Goal: Task Accomplishment & Management: Complete application form

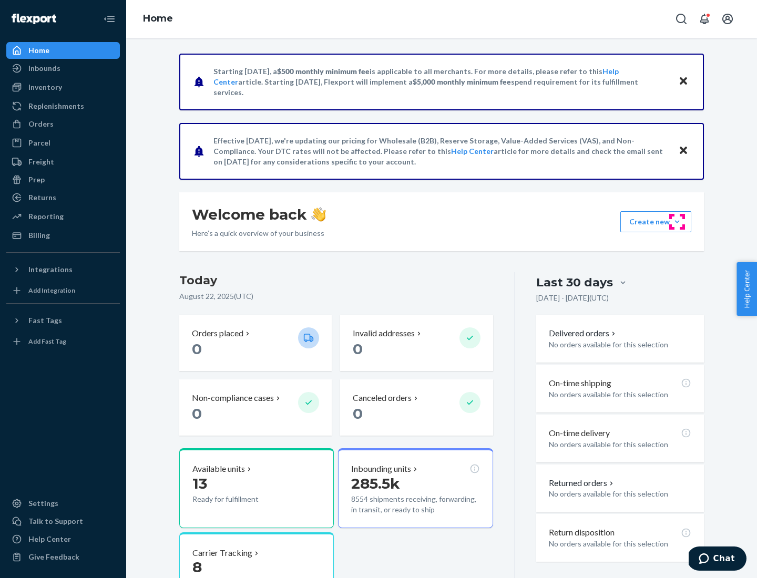
click at [677, 222] on button "Create new Create new inbound Create new order Create new product" at bounding box center [655, 221] width 71 height 21
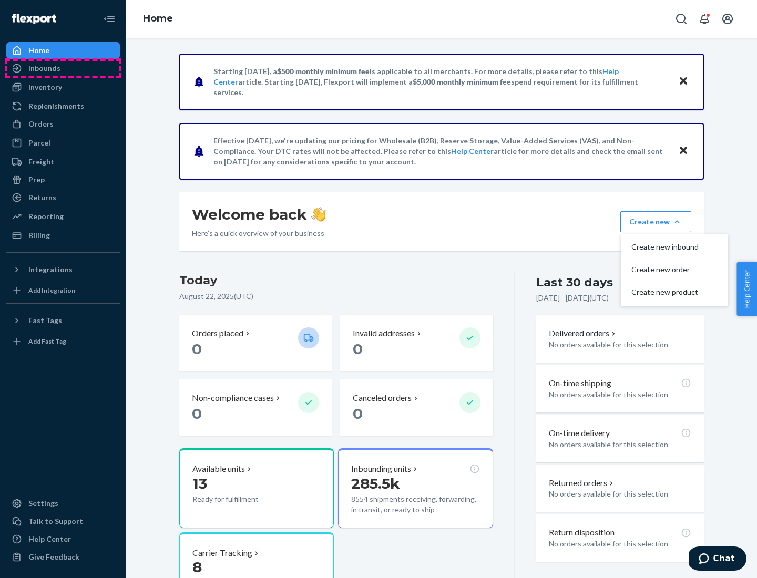
click at [63, 68] on div "Inbounds" at bounding box center [62, 68] width 111 height 15
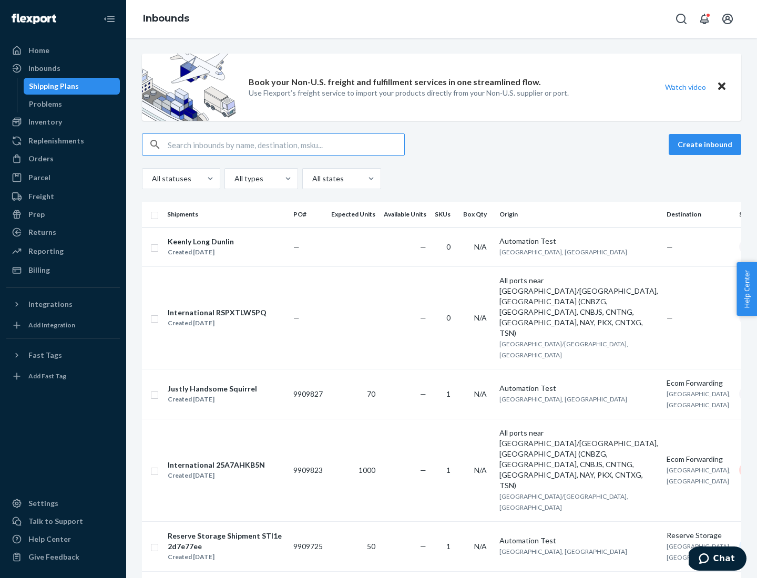
click at [707, 145] on button "Create inbound" at bounding box center [705, 144] width 73 height 21
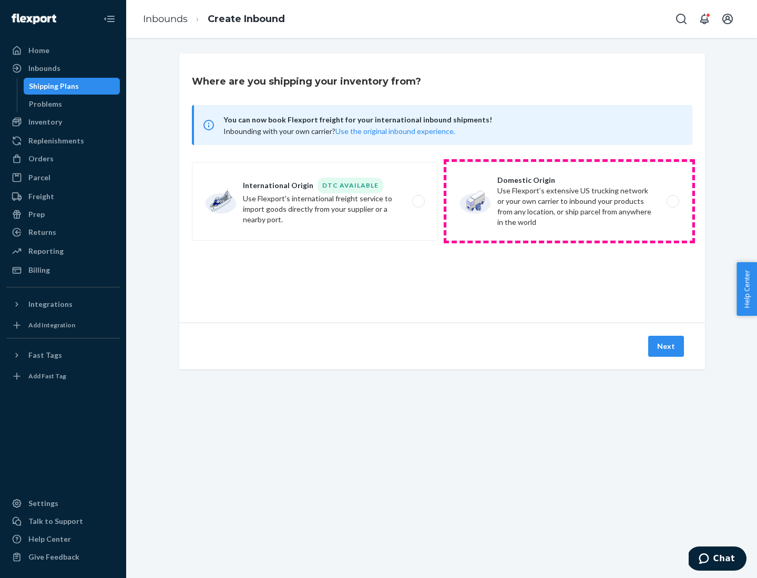
click at [569, 201] on label "Domestic Origin Use Flexport’s extensive US trucking network or your own carrie…" at bounding box center [569, 201] width 246 height 79
click at [672, 201] on input "Domestic Origin Use Flexport’s extensive US trucking network or your own carrie…" at bounding box center [675, 201] width 7 height 7
radio input "true"
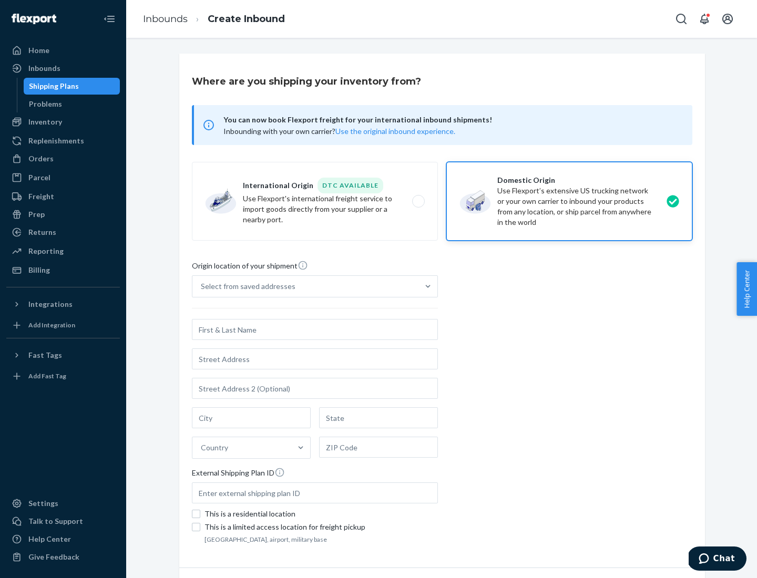
click at [245, 286] on div "Select from saved addresses" at bounding box center [248, 286] width 95 height 11
click at [202, 286] on input "Select from saved addresses" at bounding box center [201, 286] width 1 height 11
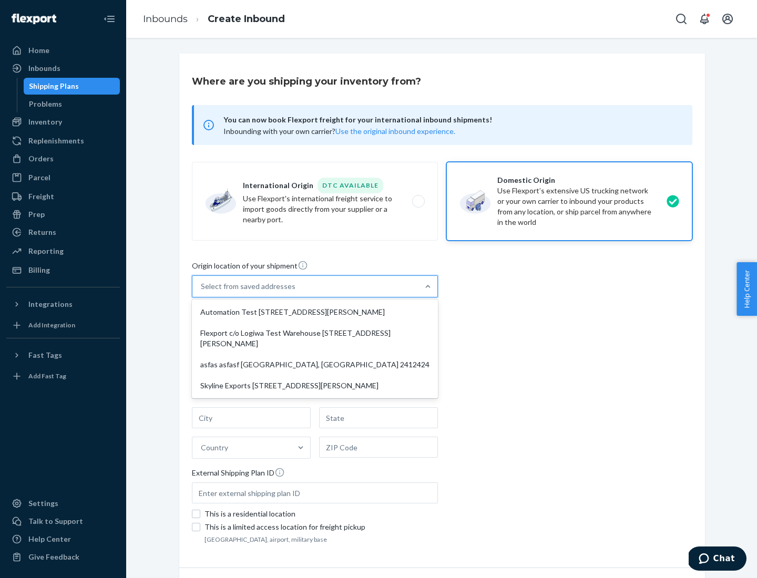
scroll to position [4, 0]
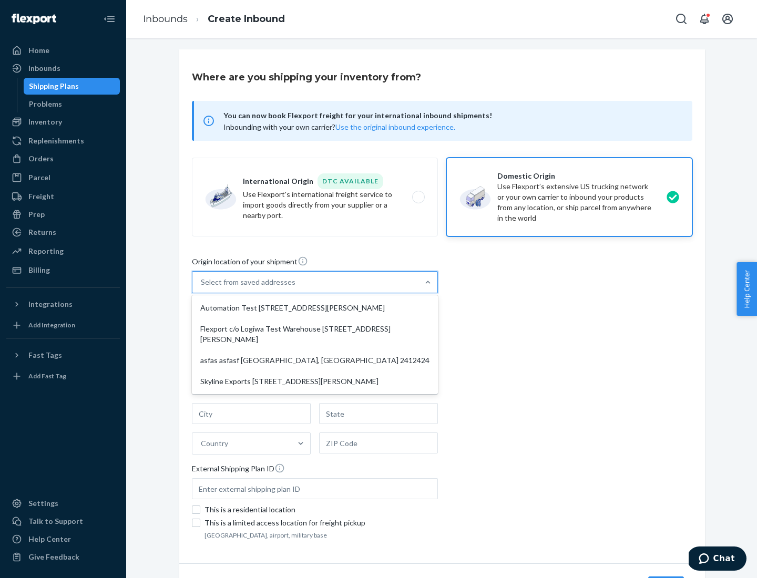
click at [315, 308] on div "Automation Test [STREET_ADDRESS][PERSON_NAME]" at bounding box center [315, 308] width 242 height 21
click at [202, 288] on input "option Automation Test [STREET_ADDRESS][PERSON_NAME] focused, 1 of 4. 4 results…" at bounding box center [201, 282] width 1 height 11
type input "Automation Test"
type input "9th Floor"
type input "[GEOGRAPHIC_DATA]"
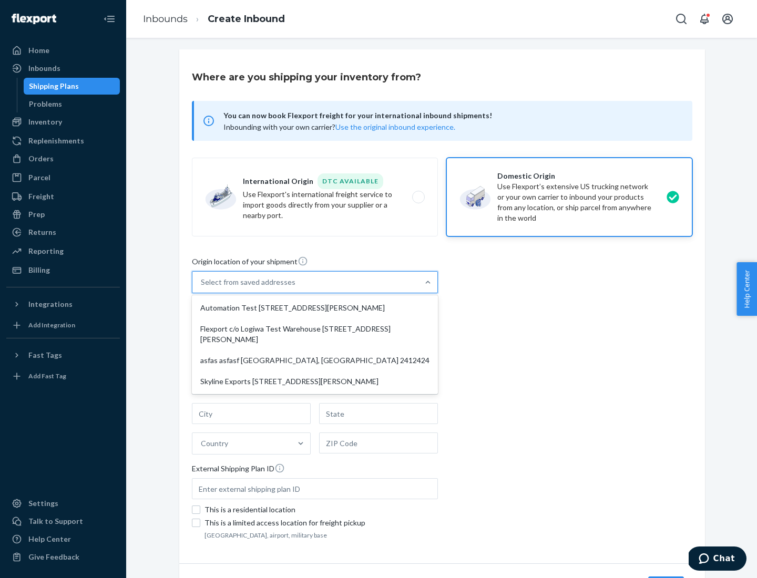
type input "CA"
type input "94104"
type input "[STREET_ADDRESS][PERSON_NAME]"
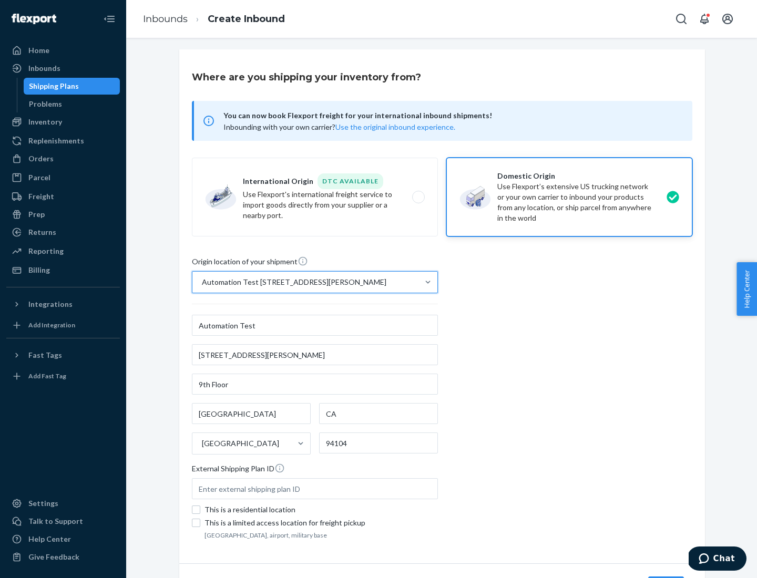
scroll to position [62, 0]
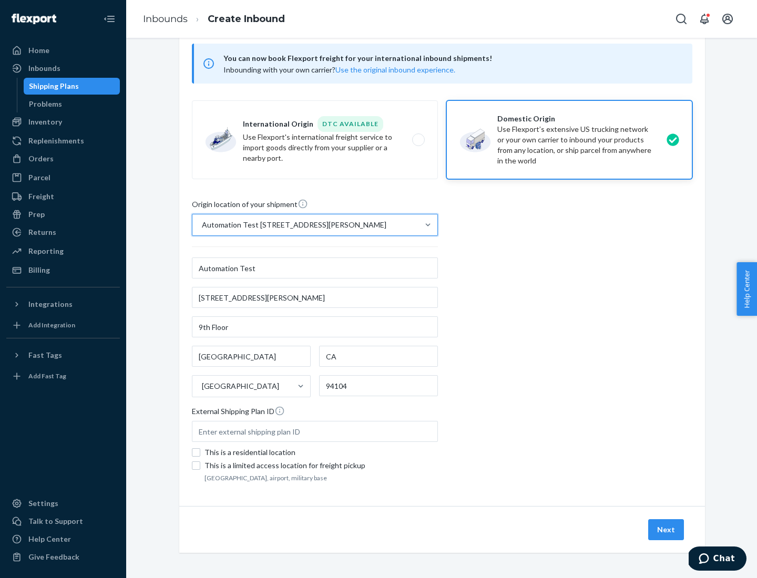
click at [667, 530] on button "Next" at bounding box center [666, 529] width 36 height 21
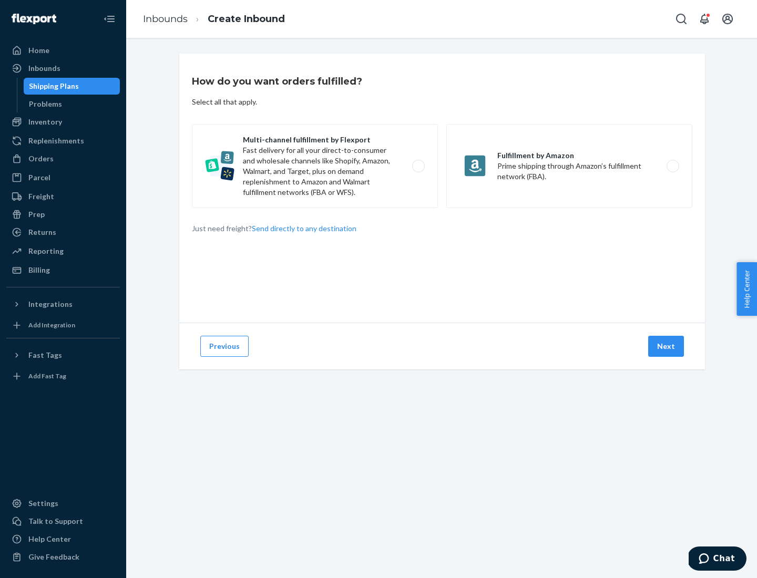
click at [315, 166] on label "Multi-channel fulfillment by Flexport Fast delivery for all your direct-to-cons…" at bounding box center [315, 166] width 246 height 84
click at [418, 166] on input "Multi-channel fulfillment by Flexport Fast delivery for all your direct-to-cons…" at bounding box center [421, 166] width 7 height 7
radio input "true"
click at [667, 346] on button "Next" at bounding box center [666, 346] width 36 height 21
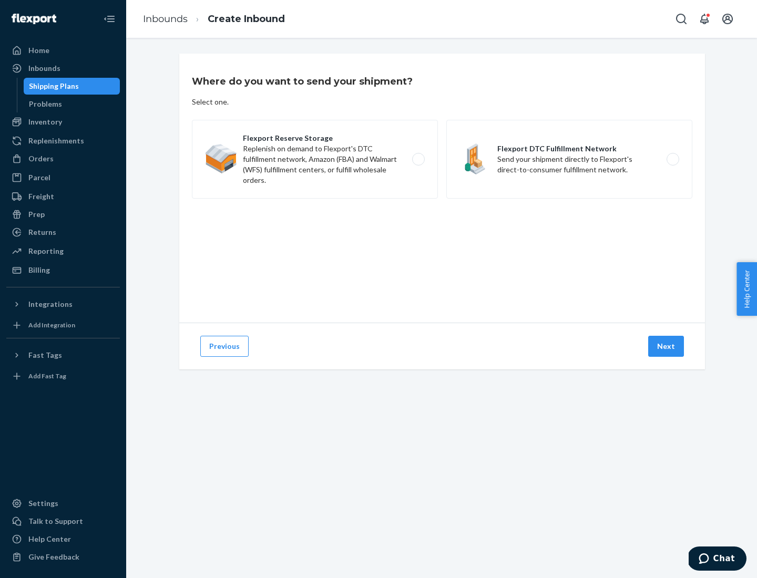
click at [569, 159] on label "Flexport DTC Fulfillment Network Send your shipment directly to Flexport's dire…" at bounding box center [569, 159] width 246 height 79
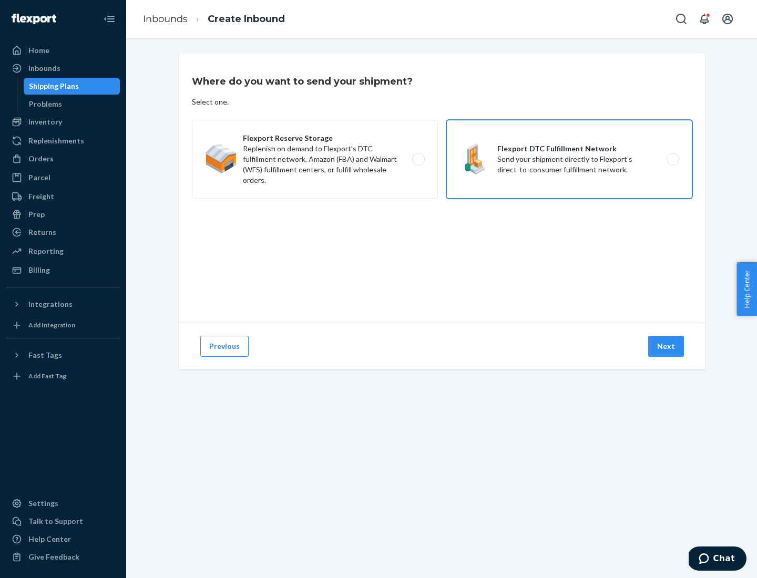
click at [672, 159] on input "Flexport DTC Fulfillment Network Send your shipment directly to Flexport's dire…" at bounding box center [675, 159] width 7 height 7
radio input "true"
click at [667, 346] on button "Next" at bounding box center [666, 346] width 36 height 21
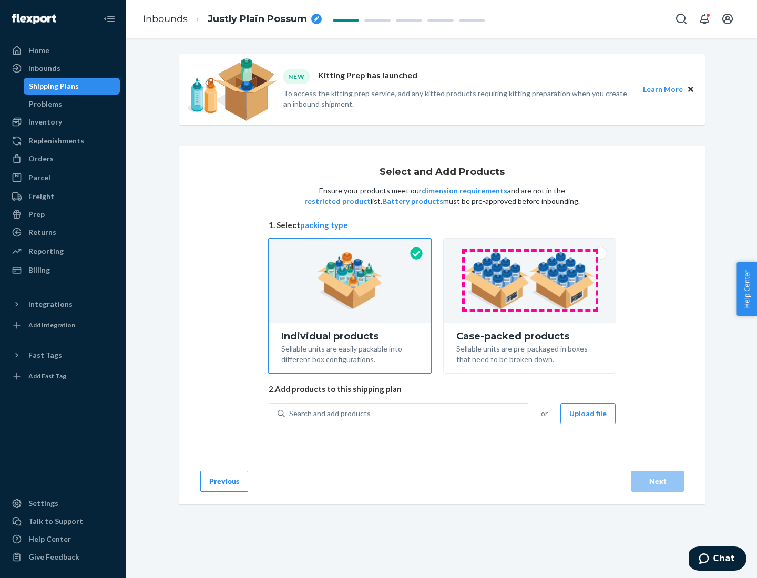
click at [530, 281] on img at bounding box center [529, 281] width 131 height 58
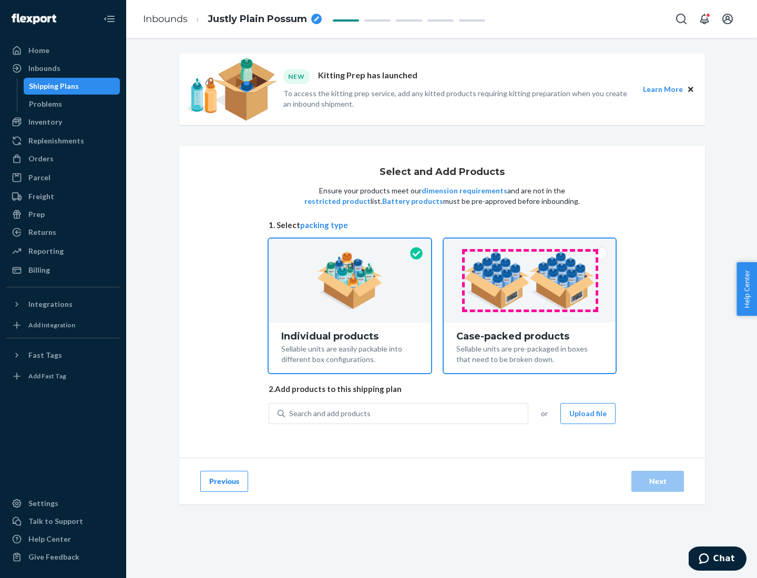
click at [530, 245] on input "Case-packed products Sellable units are pre-packaged in boxes that need to be b…" at bounding box center [529, 242] width 7 height 7
radio input "true"
radio input "false"
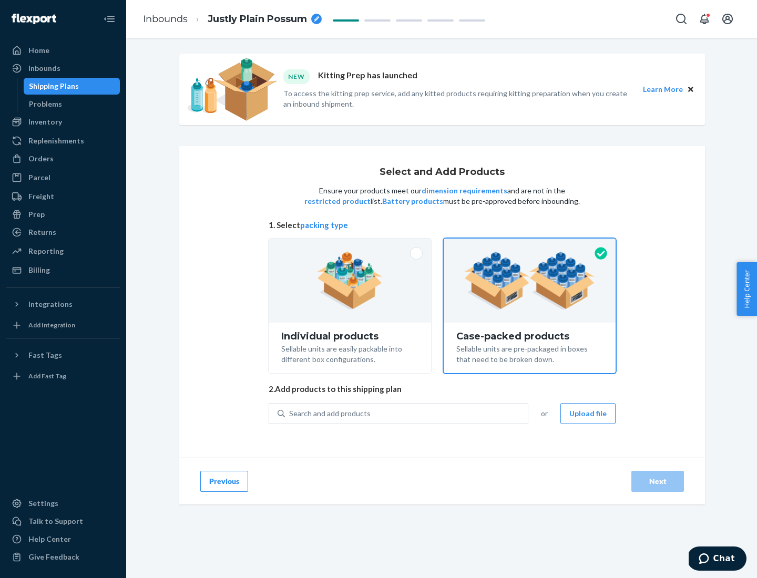
click at [407, 413] on div "Search and add products" at bounding box center [406, 413] width 243 height 19
click at [290, 413] on input "Search and add products" at bounding box center [289, 413] width 1 height 11
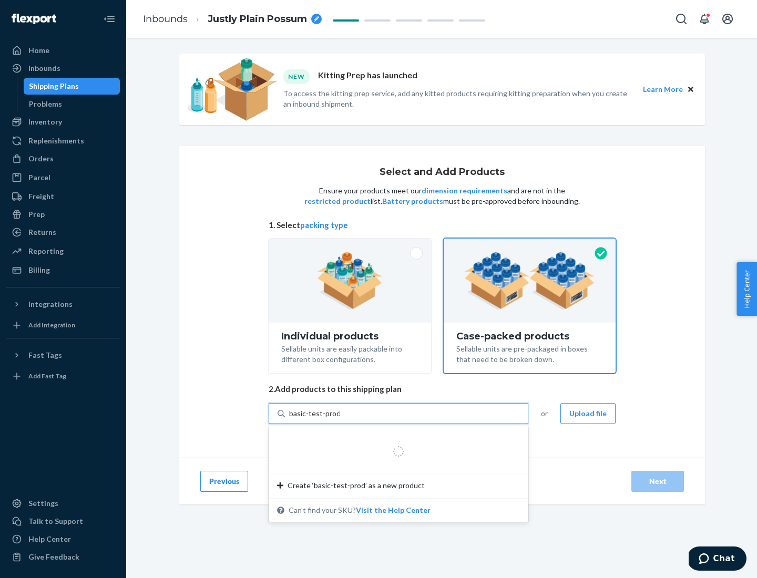
type input "basic-test-product-1"
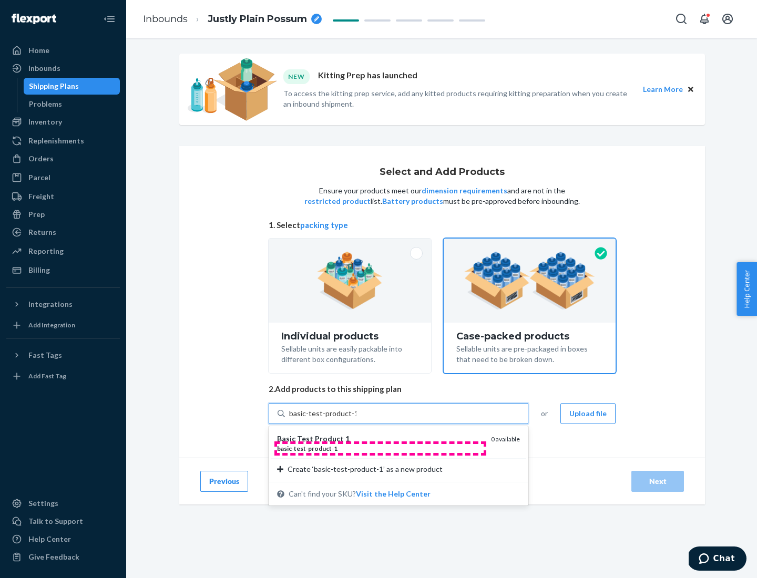
click at [380, 448] on div "basic - test - product - 1" at bounding box center [380, 448] width 206 height 9
click at [356, 419] on input "basic-test-product-1" at bounding box center [322, 413] width 67 height 11
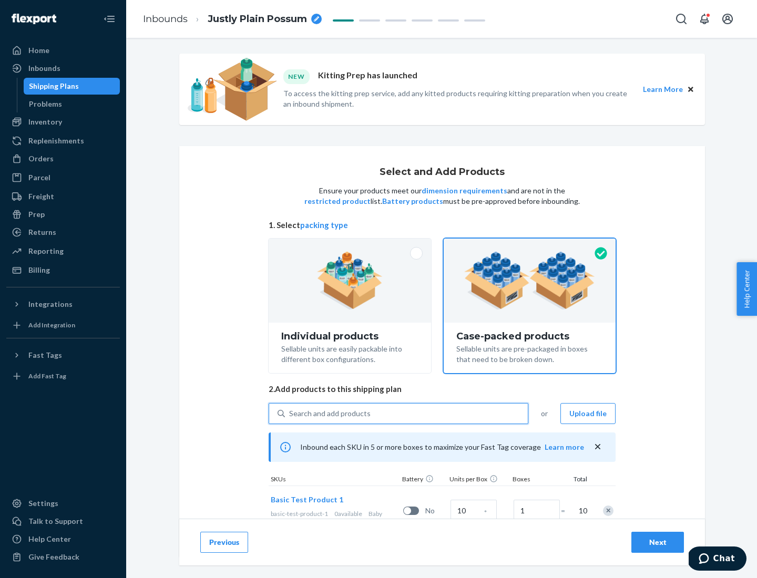
scroll to position [38, 0]
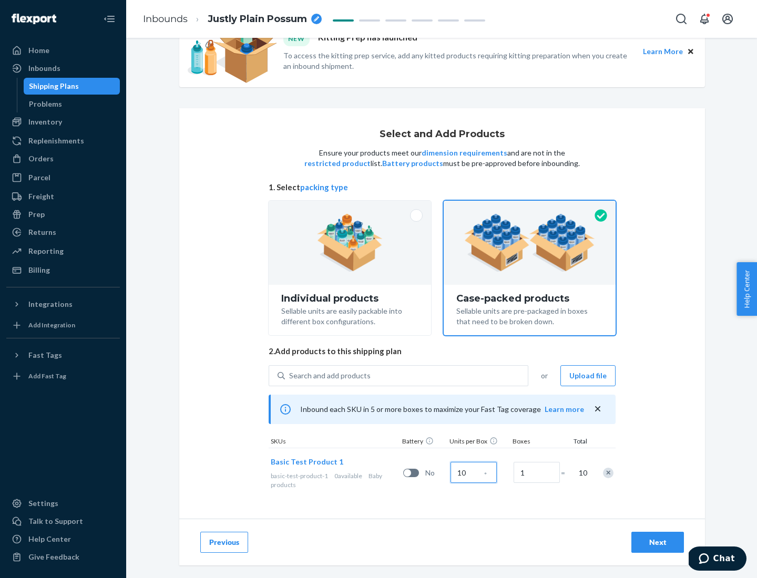
type input "10"
type input "7"
click at [658, 542] on div "Next" at bounding box center [657, 542] width 35 height 11
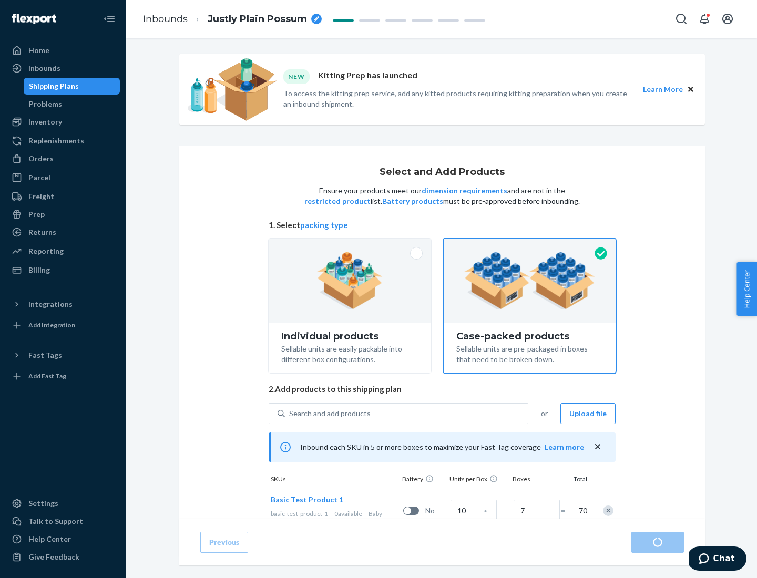
radio input "true"
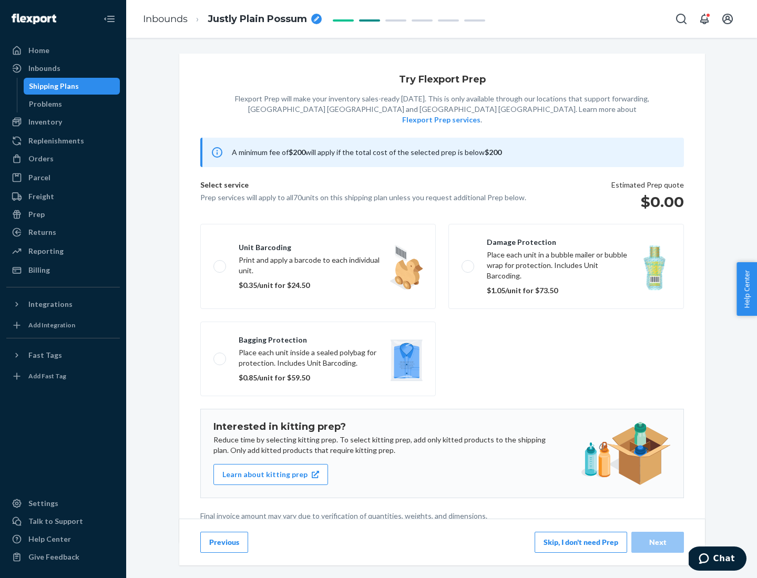
scroll to position [3, 0]
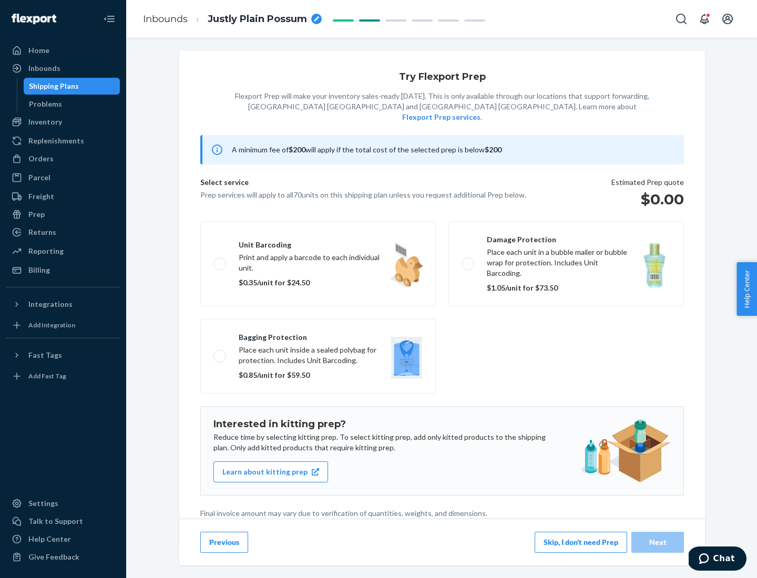
click at [318, 335] on label "Bagging protection Place each unit inside a sealed polybag for protection. Incl…" at bounding box center [318, 356] width 236 height 75
click at [220, 353] on input "Bagging protection Place each unit inside a sealed polybag for protection. Incl…" at bounding box center [216, 356] width 7 height 7
checkbox input "true"
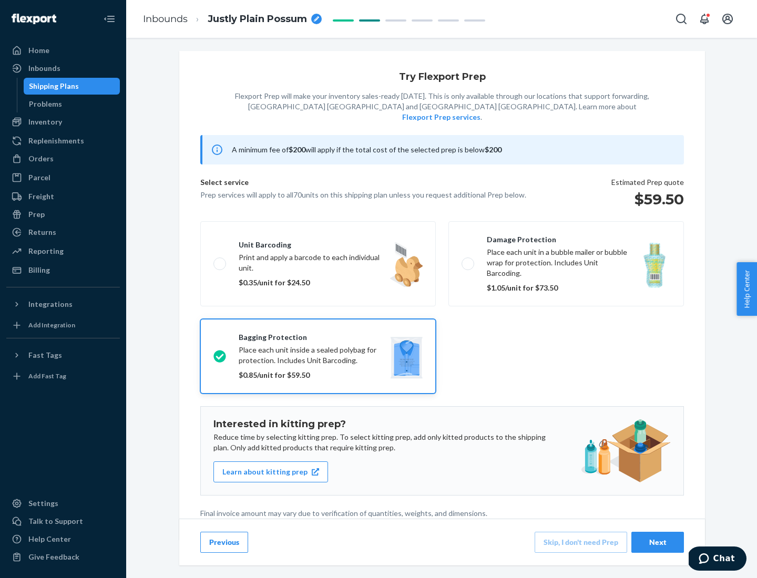
click at [658, 542] on div "Next" at bounding box center [657, 542] width 35 height 11
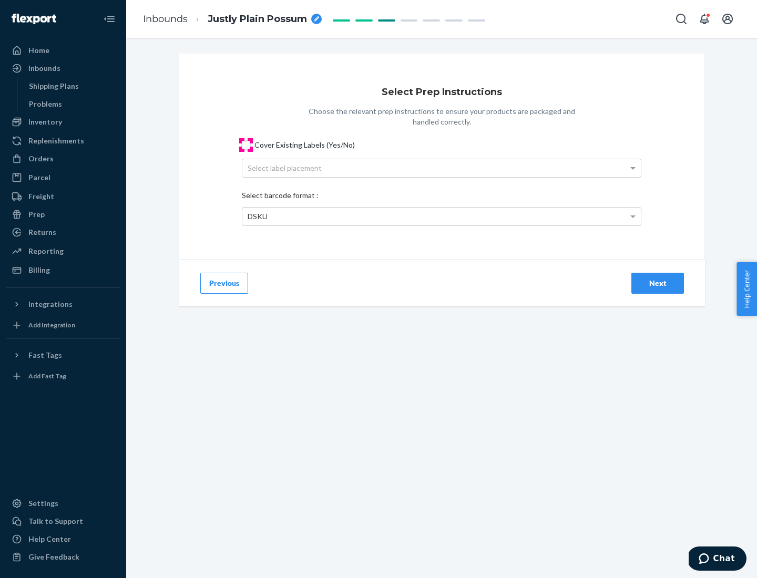
click at [246, 145] on input "Cover Existing Labels (Yes/No)" at bounding box center [246, 145] width 8 height 8
checkbox input "true"
click at [442, 168] on div "Select label placement" at bounding box center [441, 168] width 398 height 18
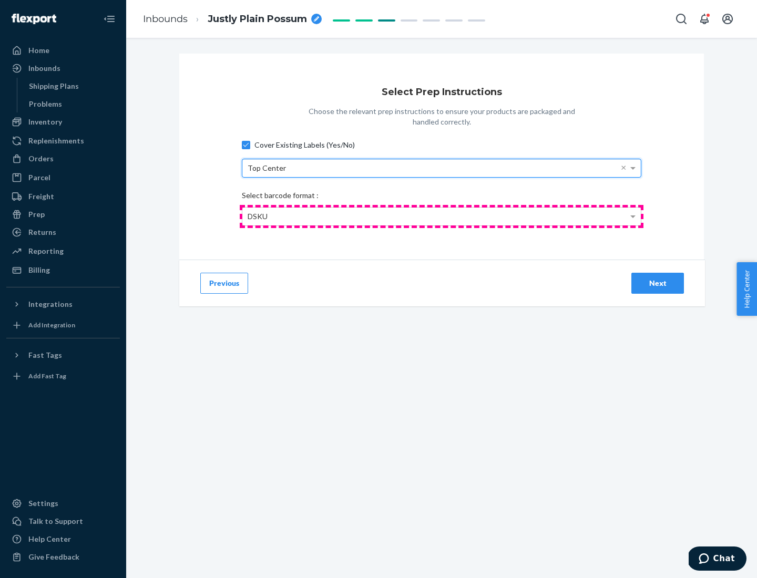
click at [442, 216] on div "DSKU" at bounding box center [441, 217] width 398 height 18
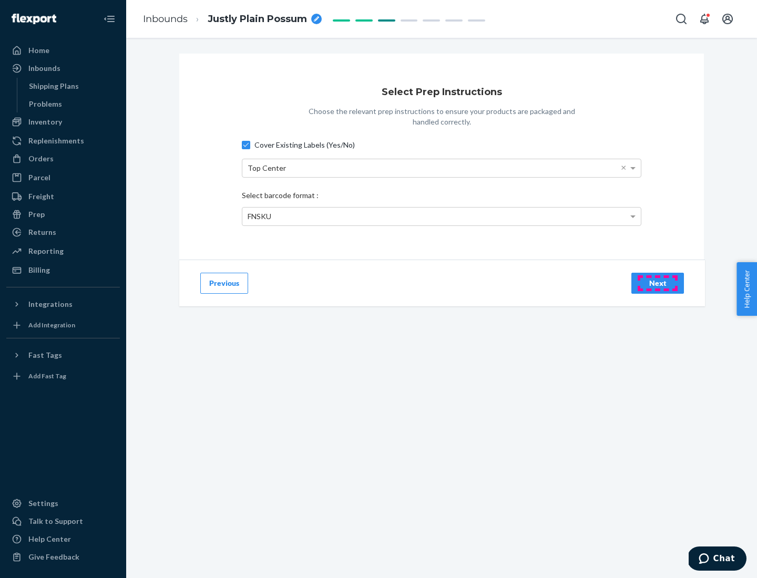
click at [658, 283] on div "Next" at bounding box center [657, 283] width 35 height 11
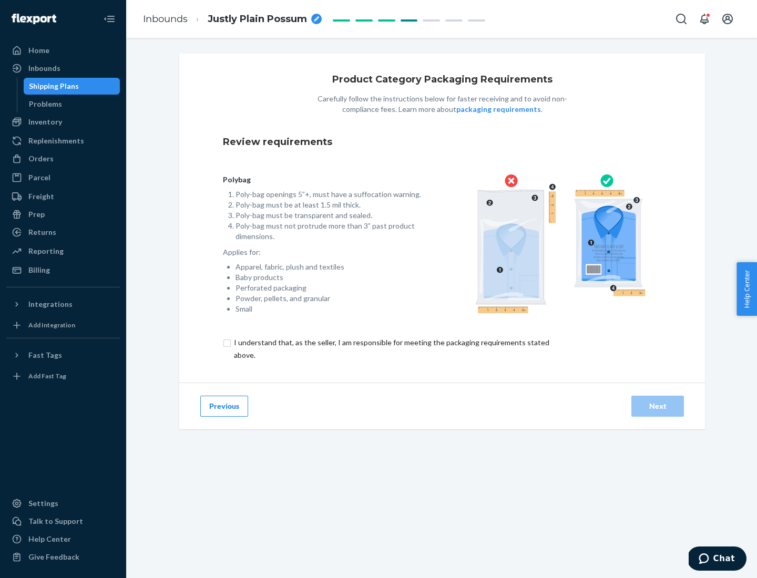
click at [391, 349] on input "checkbox" at bounding box center [398, 348] width 350 height 25
checkbox input "true"
click at [658, 406] on div "Next" at bounding box center [657, 406] width 35 height 11
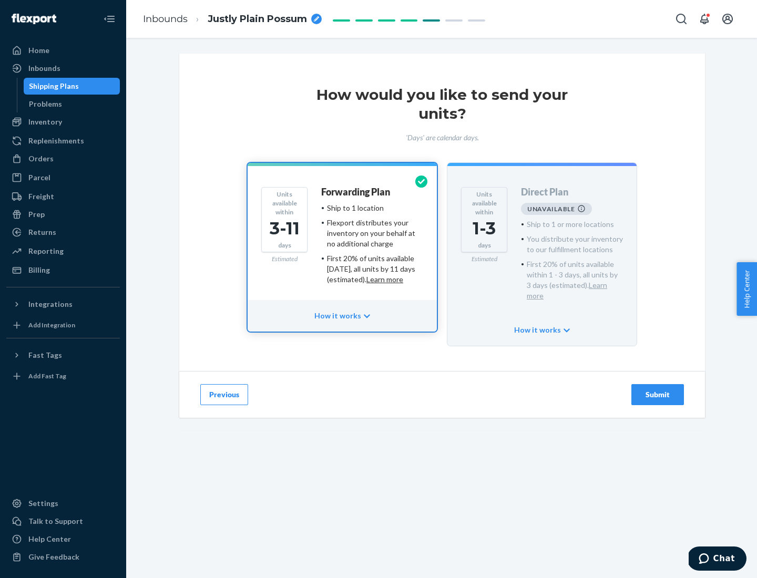
click at [356, 192] on h4 "Forwarding Plan" at bounding box center [355, 192] width 69 height 11
click at [658, 390] on div "Submit" at bounding box center [657, 395] width 35 height 11
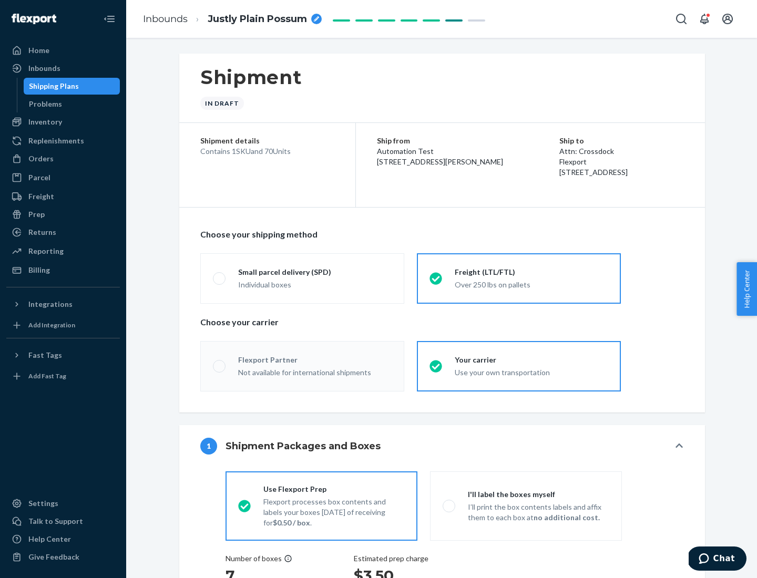
radio input "true"
radio input "false"
radio input "true"
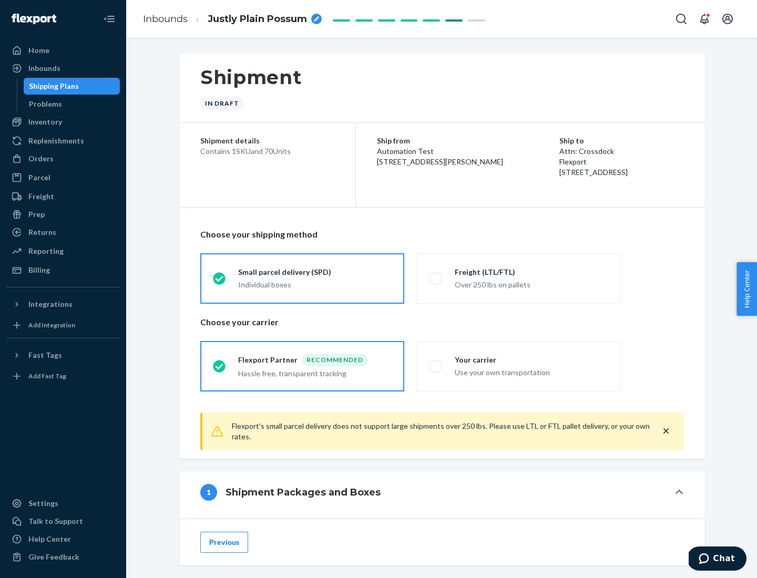
click at [315, 283] on div "Individual boxes" at bounding box center [314, 285] width 153 height 11
click at [220, 282] on input "Small parcel delivery (SPD) Individual boxes" at bounding box center [216, 278] width 7 height 7
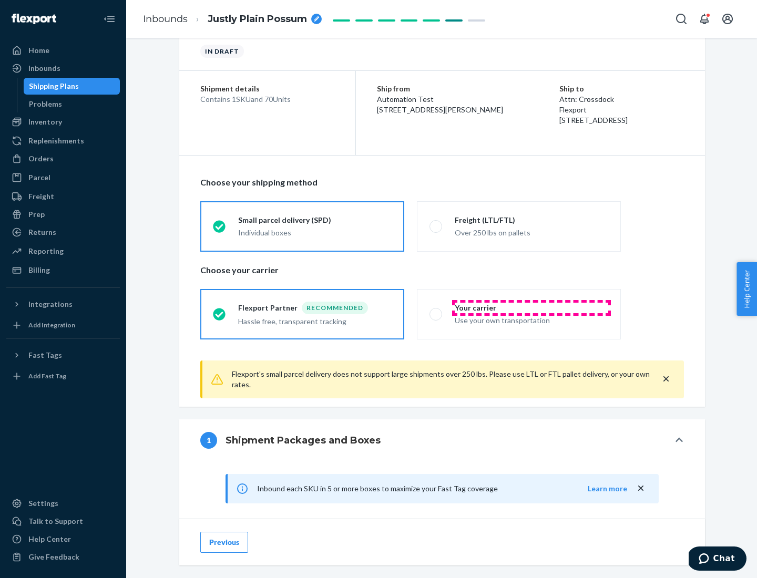
click at [531, 308] on div "Your carrier" at bounding box center [531, 308] width 153 height 11
click at [436, 311] on input "Your carrier Use your own transportation" at bounding box center [432, 314] width 7 height 7
radio input "true"
radio input "false"
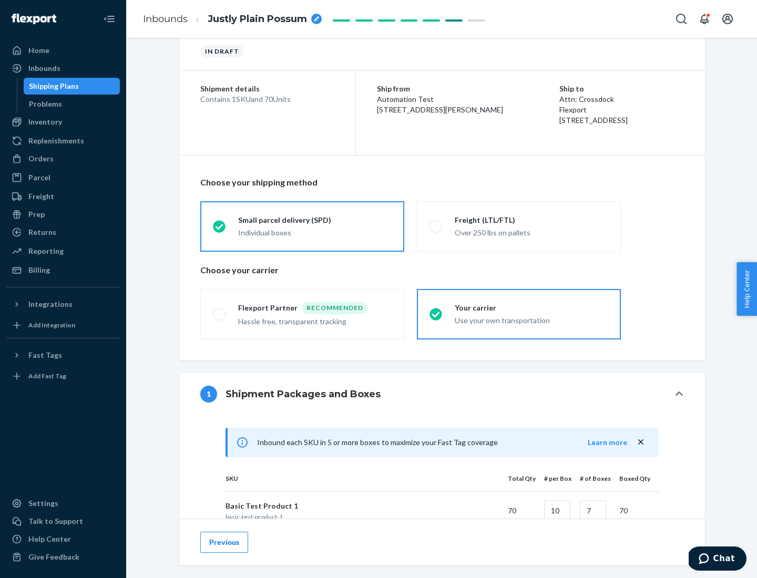
scroll to position [255, 0]
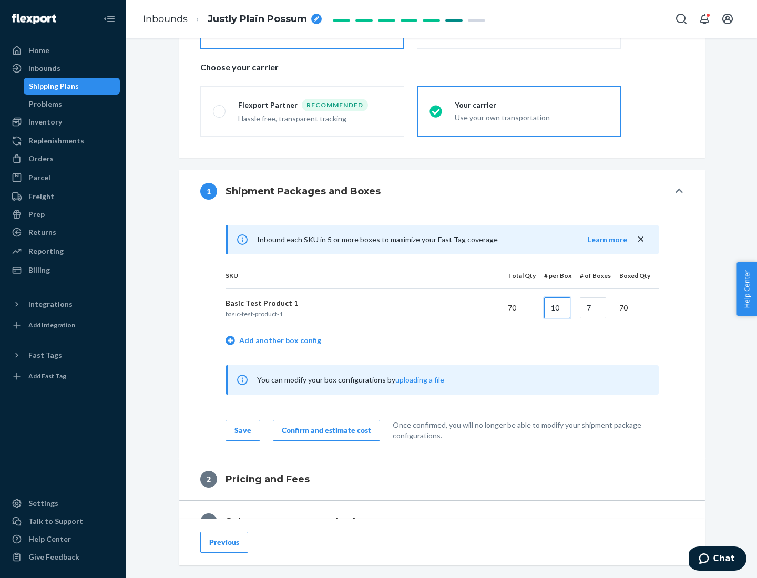
type input "10"
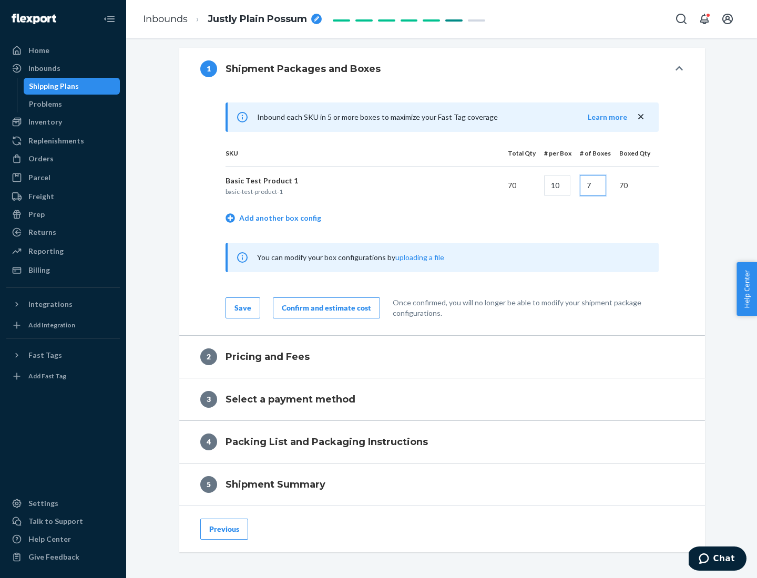
type input "7"
click at [324, 308] on div "Confirm and estimate cost" at bounding box center [326, 308] width 89 height 11
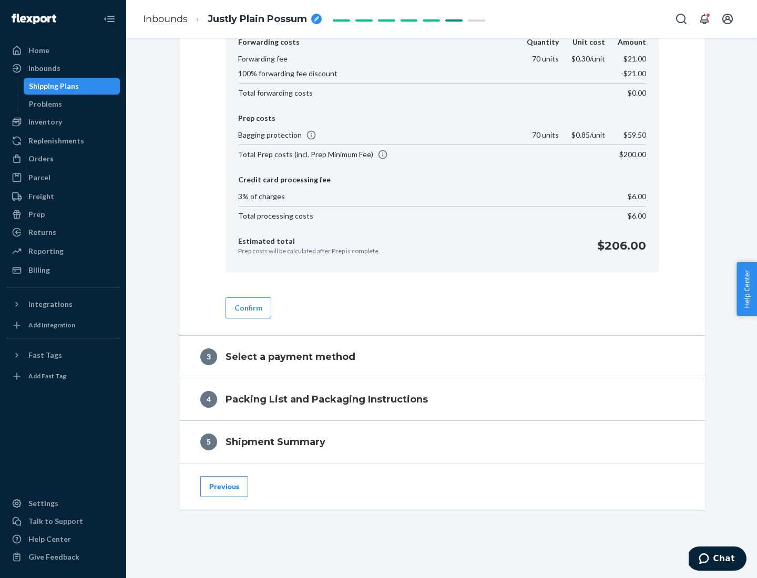
click at [248, 308] on button "Confirm" at bounding box center [249, 308] width 46 height 21
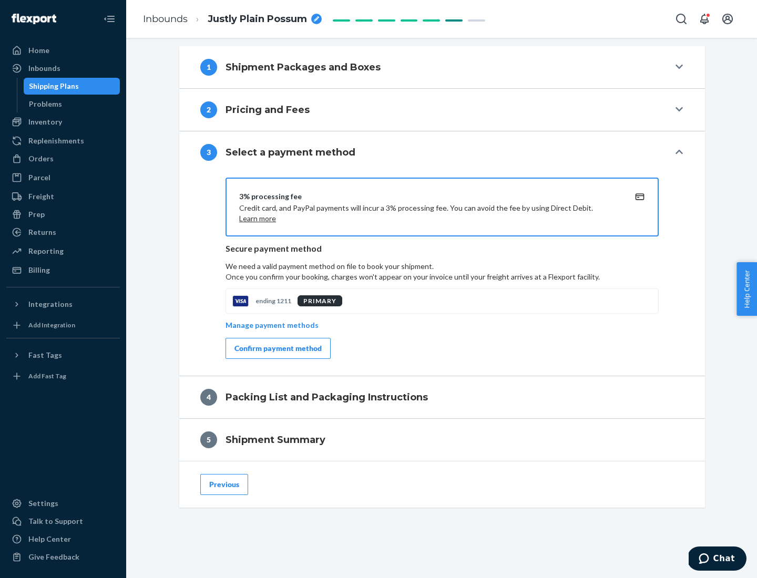
scroll to position [379, 0]
click at [277, 349] on div "Confirm payment method" at bounding box center [277, 348] width 87 height 11
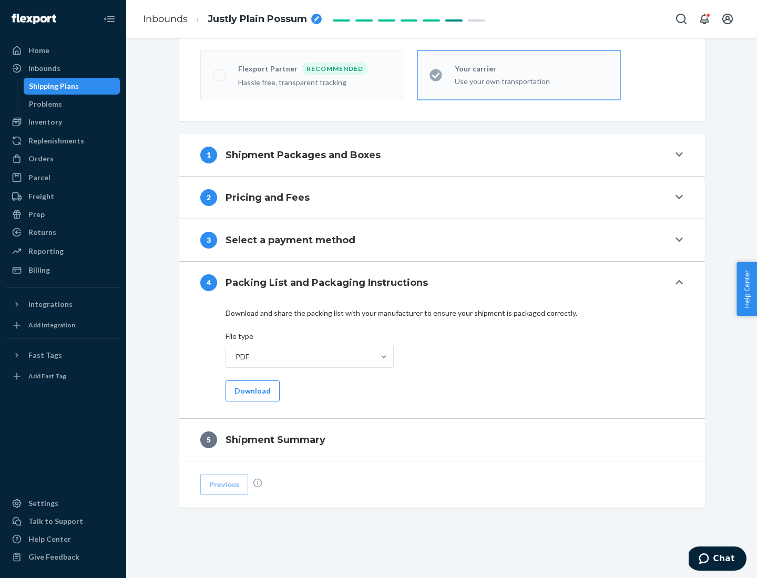
scroll to position [291, 0]
click at [251, 391] on button "Download" at bounding box center [253, 391] width 54 height 21
